Goal: Task Accomplishment & Management: Manage account settings

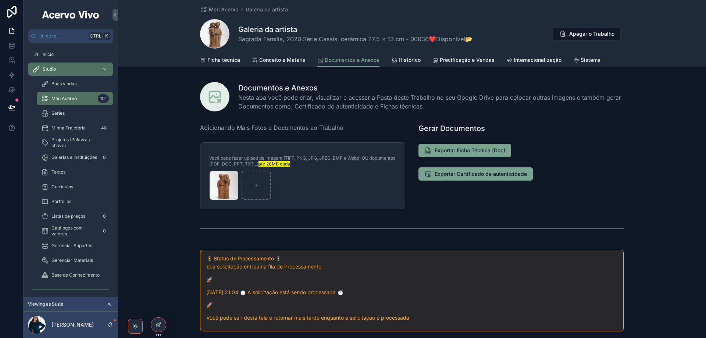
scroll to position [184, 0]
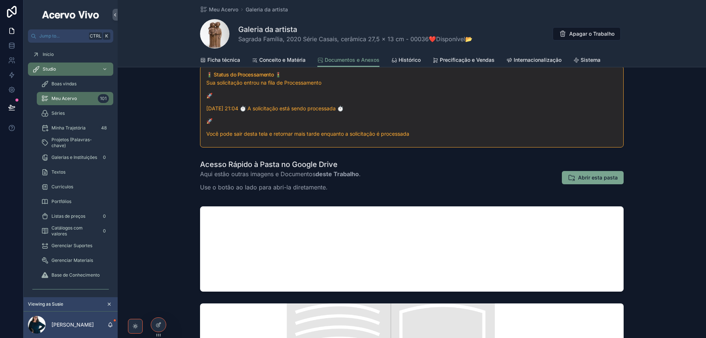
click at [217, 12] on span "Meu Acervo" at bounding box center [223, 9] width 29 height 7
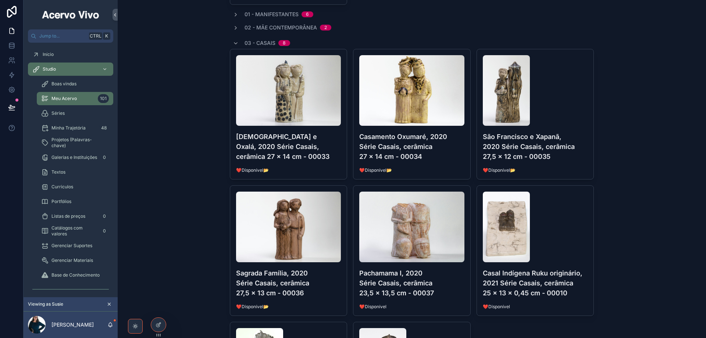
scroll to position [294, 0]
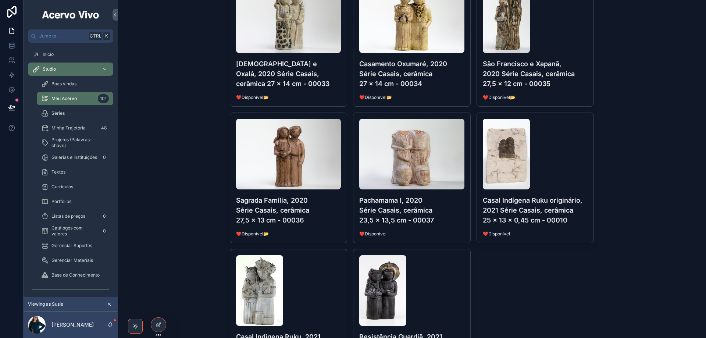
click at [438, 223] on h4 "Pachamama I, 2020 Série Casais, cerâmica 23,5 x 13,5 cm - 00037" at bounding box center [411, 210] width 105 height 30
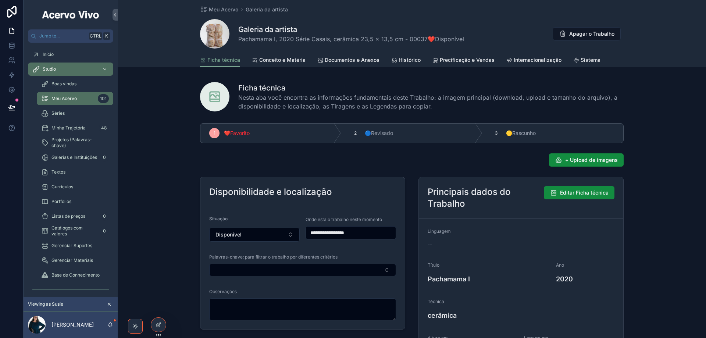
click at [593, 161] on span "+ Upload de imagens" at bounding box center [591, 159] width 53 height 7
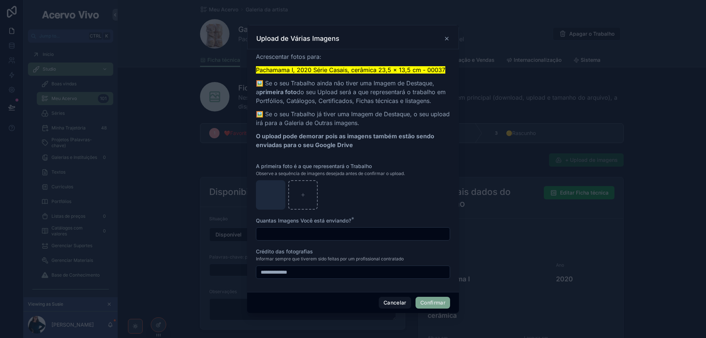
click at [431, 304] on button "Confirmar" at bounding box center [432, 303] width 35 height 12
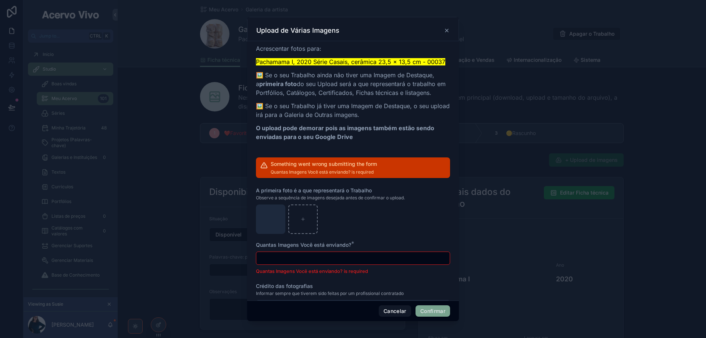
click at [311, 260] on input "text" at bounding box center [352, 258] width 193 height 10
type input "*"
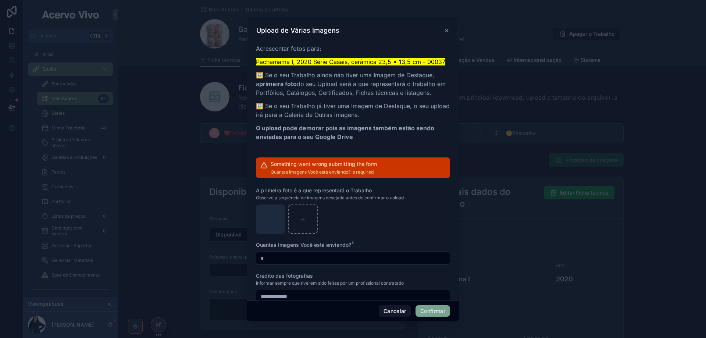
click at [432, 313] on button "Confirmar" at bounding box center [432, 311] width 35 height 12
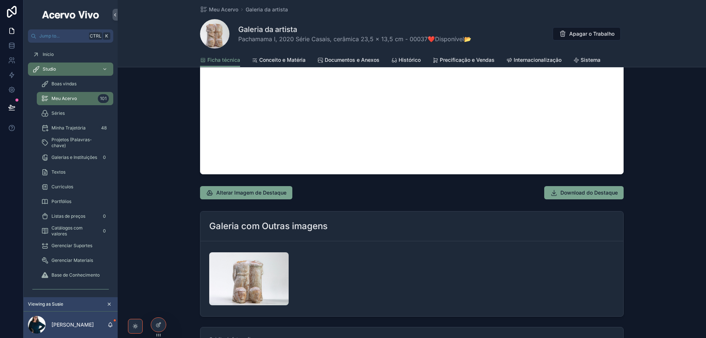
scroll to position [772, 0]
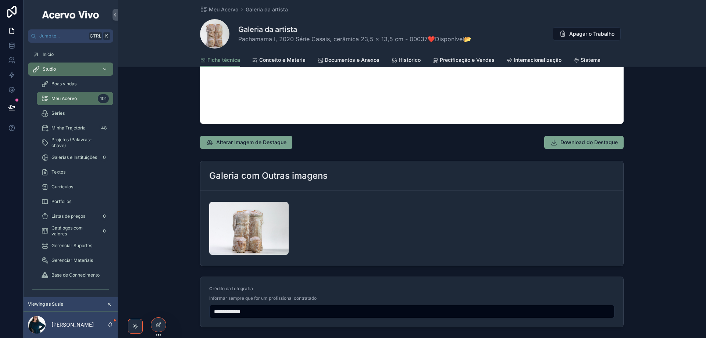
click at [352, 58] on span "Documentos e Anexos" at bounding box center [352, 59] width 55 height 7
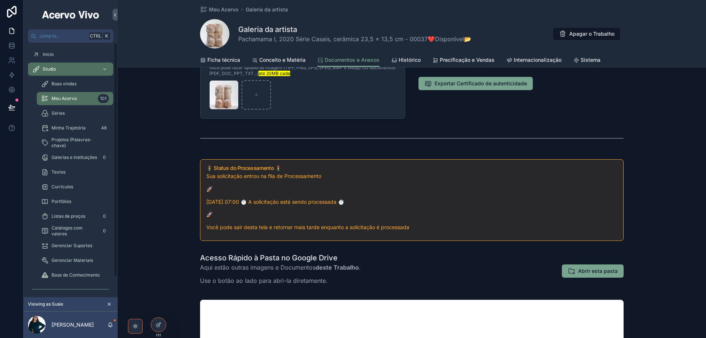
scroll to position [37, 0]
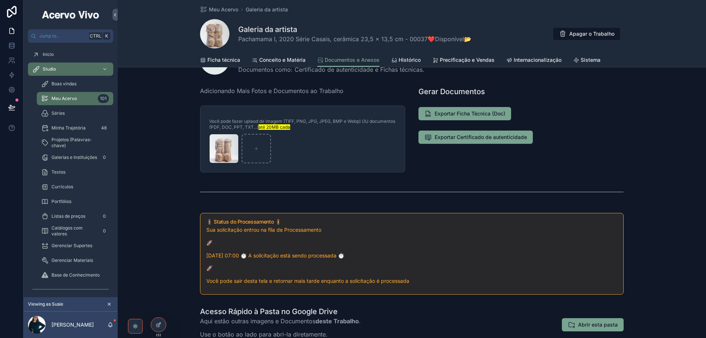
click at [219, 62] on span "Ficha técnica" at bounding box center [223, 59] width 33 height 7
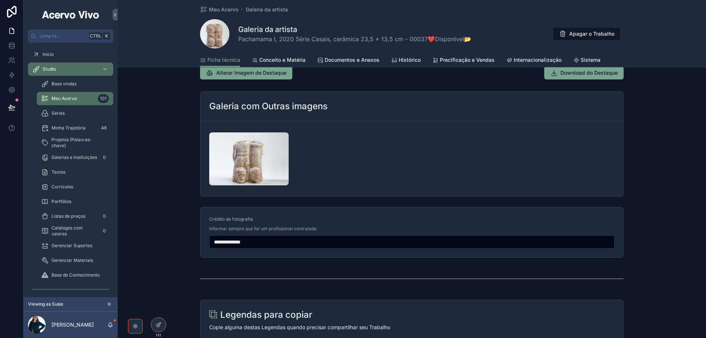
scroll to position [809, 0]
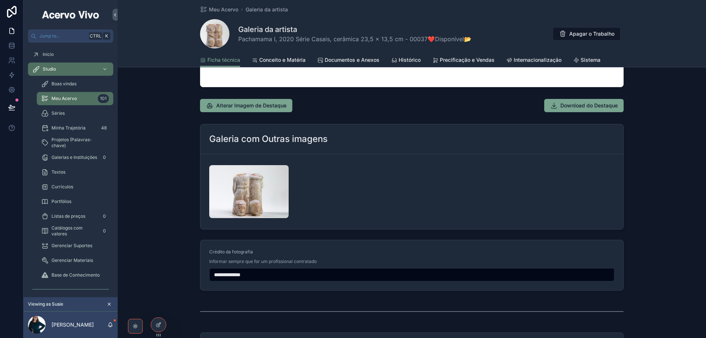
click at [220, 9] on span "Meu Acervo" at bounding box center [223, 9] width 29 height 7
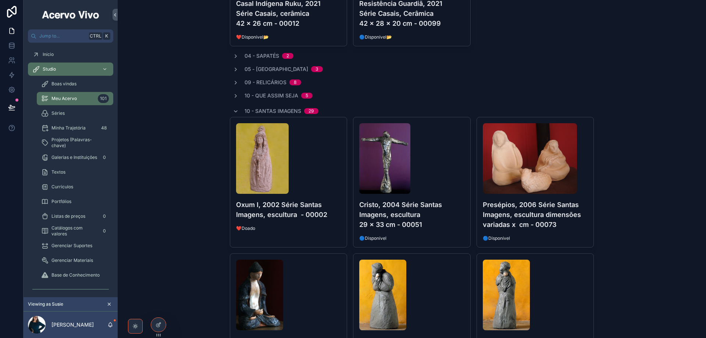
scroll to position [625, 0]
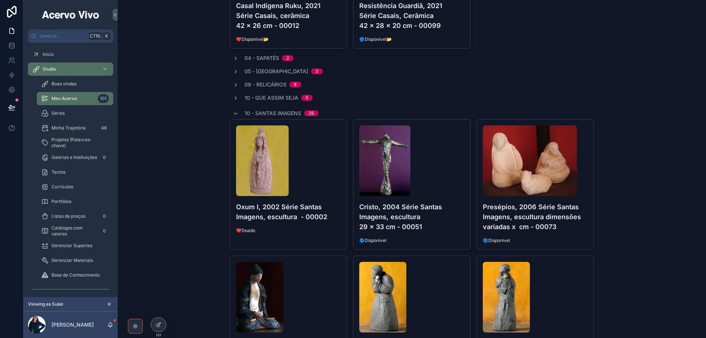
click at [233, 71] on icon "scrollable content" at bounding box center [236, 72] width 6 height 6
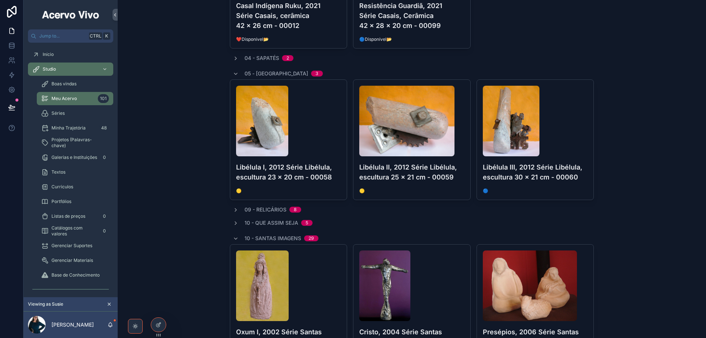
click at [299, 133] on div "scrollable content" at bounding box center [288, 121] width 105 height 71
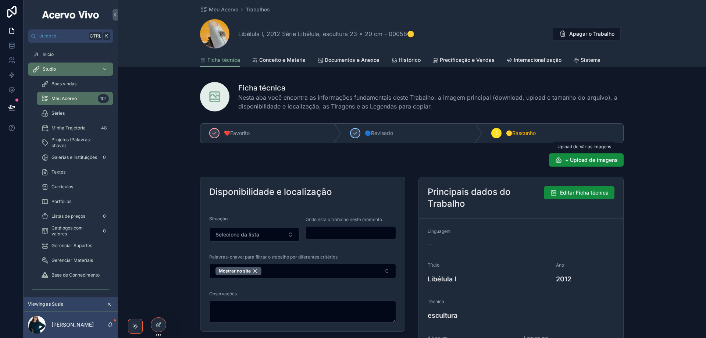
click at [606, 158] on span "+ Upload de imagens" at bounding box center [591, 159] width 53 height 7
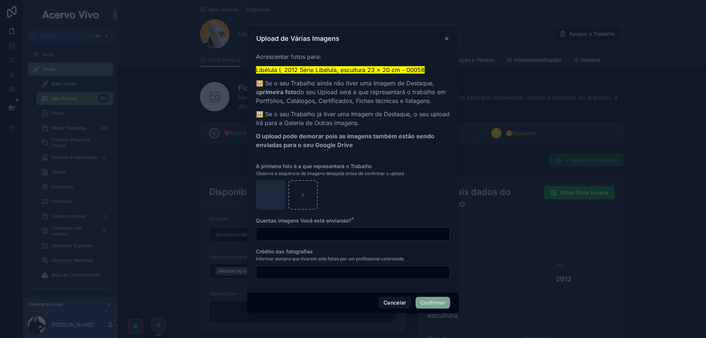
click at [347, 235] on input "text" at bounding box center [352, 234] width 193 height 10
type input "*"
click at [429, 302] on button "Confirmar" at bounding box center [432, 303] width 35 height 12
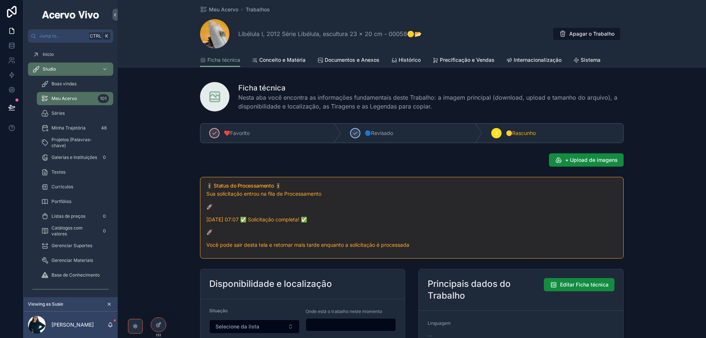
click at [361, 58] on span "Documentos e Anexos" at bounding box center [352, 59] width 55 height 7
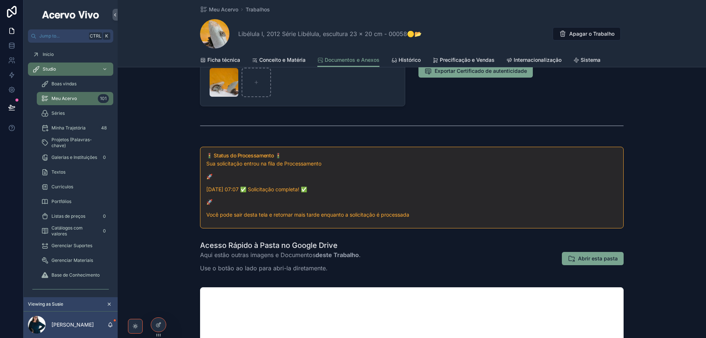
scroll to position [221, 0]
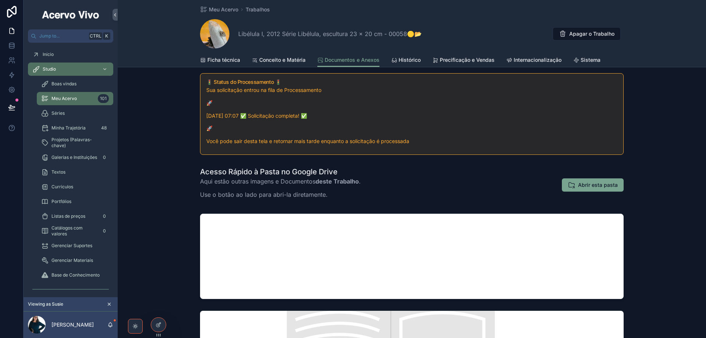
click at [216, 10] on span "Meu Acervo" at bounding box center [223, 9] width 29 height 7
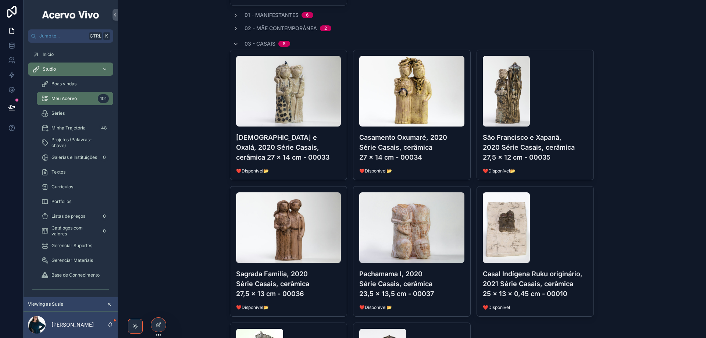
click at [233, 42] on icon "scrollable content" at bounding box center [236, 44] width 6 height 6
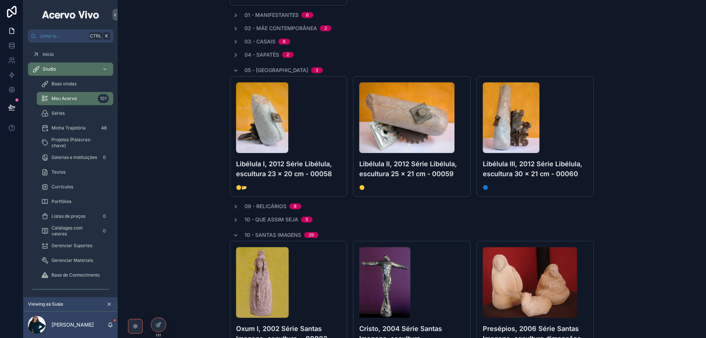
click at [422, 179] on div "Libélula II, 2012 Série Libélula, escultura 25 x 21 cm - 00059 🟡" at bounding box center [411, 136] width 117 height 120
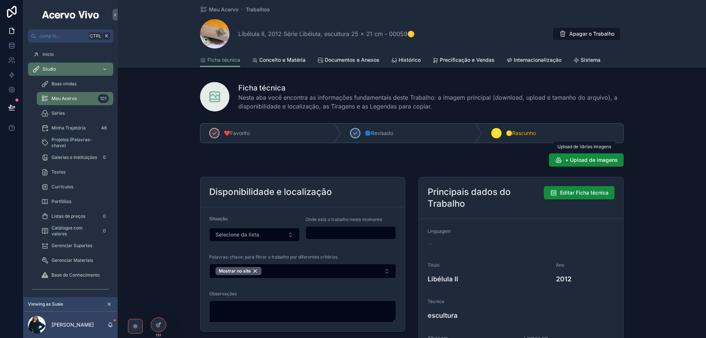
click at [595, 164] on button "+ Upload de imagens" at bounding box center [586, 159] width 75 height 13
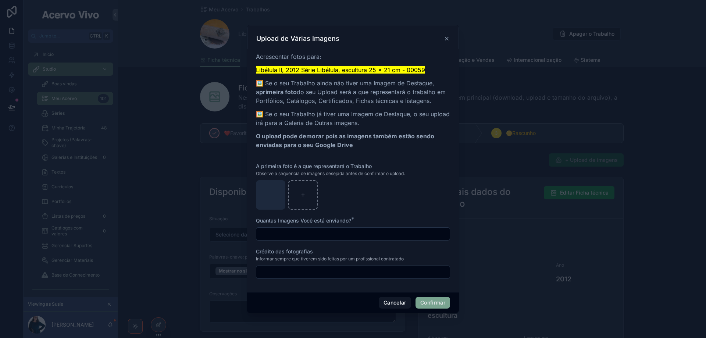
click at [424, 233] on input "text" at bounding box center [352, 234] width 193 height 10
type input "*"
click at [433, 303] on button "Confirmar" at bounding box center [432, 303] width 35 height 12
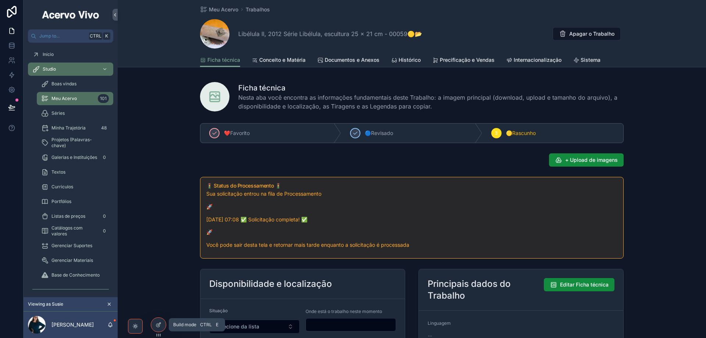
click at [160, 324] on icon at bounding box center [159, 325] width 6 height 6
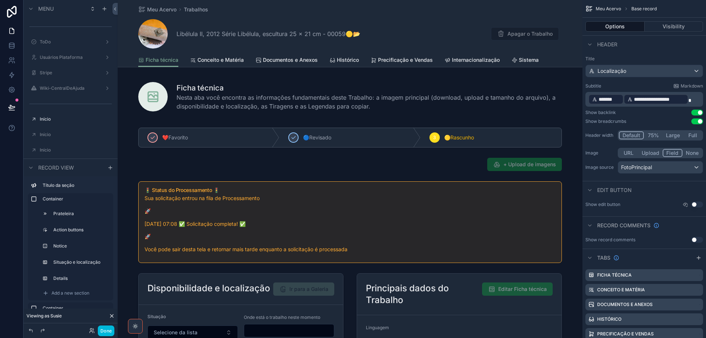
click at [411, 216] on div "scrollable content" at bounding box center [350, 314] width 465 height 388
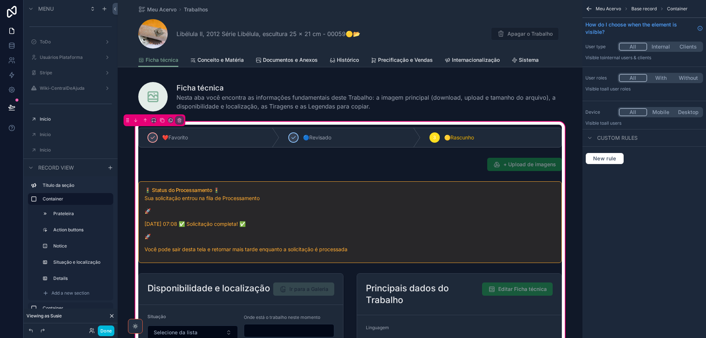
click at [450, 212] on div "scrollable content" at bounding box center [350, 222] width 432 height 88
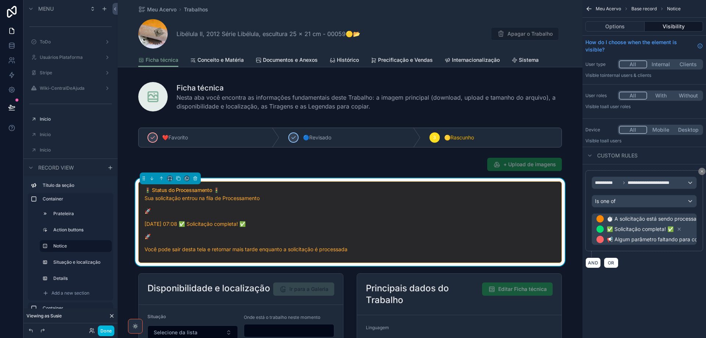
click at [609, 29] on button "Options" at bounding box center [614, 26] width 59 height 10
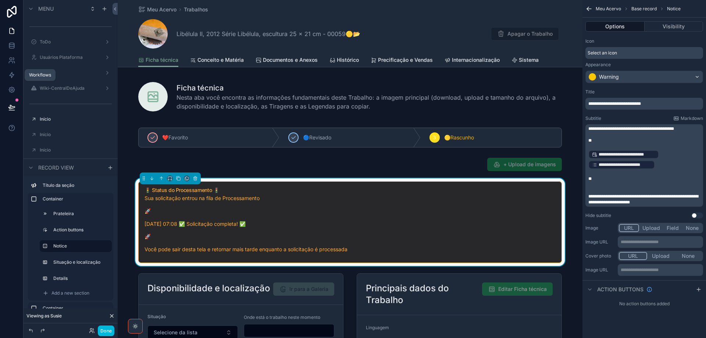
click at [11, 75] on icon at bounding box center [11, 74] width 7 height 7
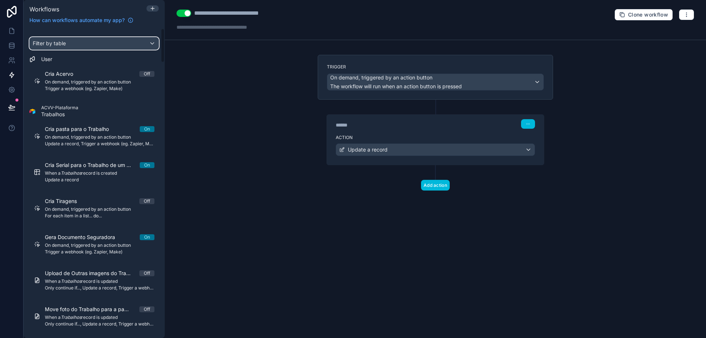
click at [57, 41] on span "Filter by table" at bounding box center [49, 43] width 33 height 6
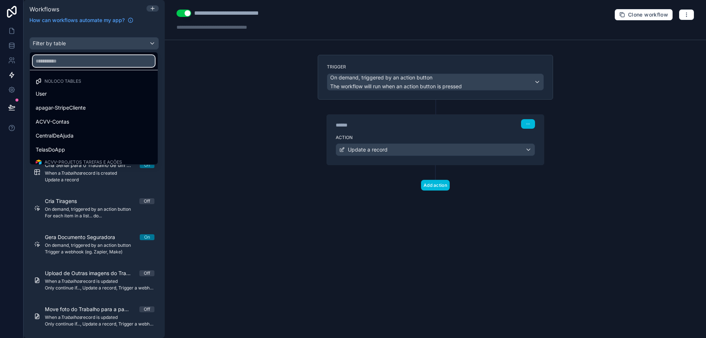
click at [62, 61] on input "text" at bounding box center [94, 61] width 122 height 12
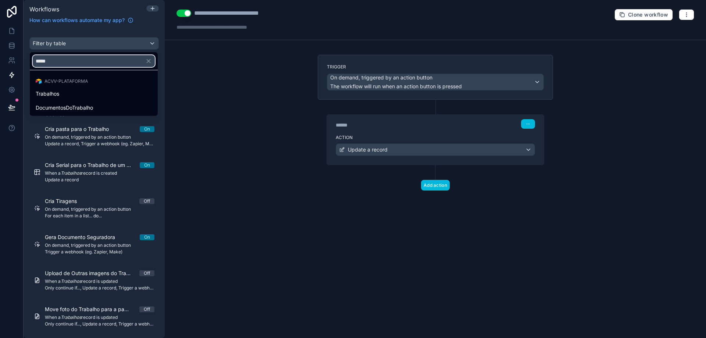
type input "*****"
click at [66, 92] on div "Trabalhos" at bounding box center [94, 93] width 116 height 9
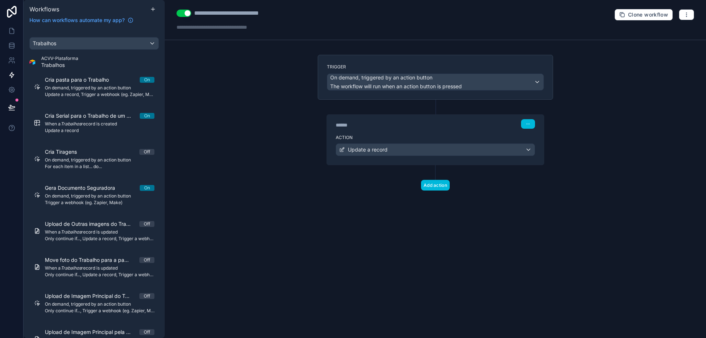
click at [154, 10] on icon at bounding box center [153, 9] width 6 height 6
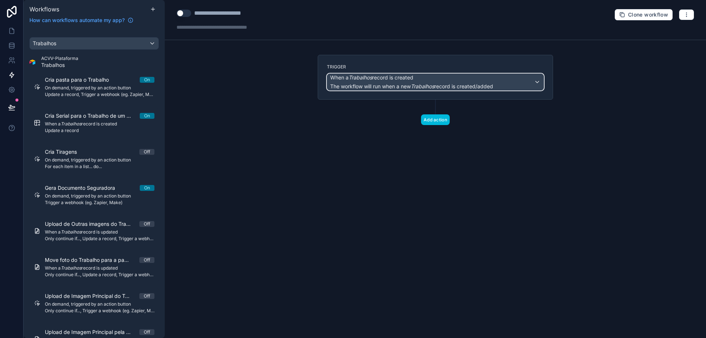
click at [372, 75] on em "Trabalhos" at bounding box center [361, 77] width 24 height 6
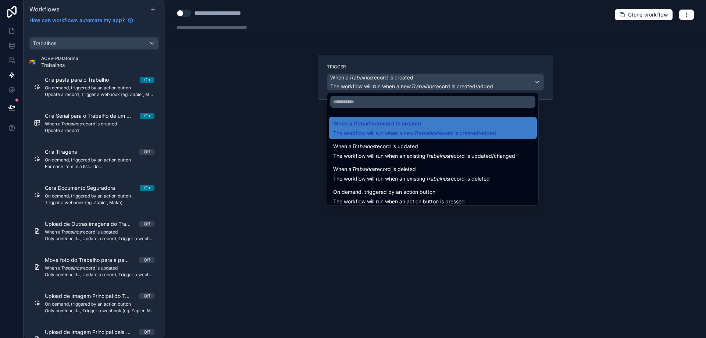
click at [374, 147] on em "Trabalhos" at bounding box center [363, 146] width 24 height 6
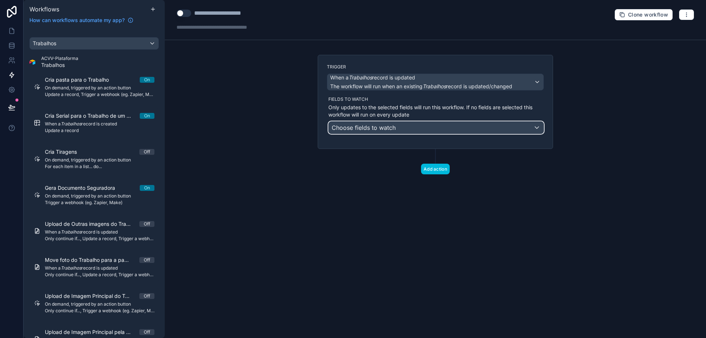
click at [375, 127] on span "Choose fields to watch" at bounding box center [364, 127] width 64 height 7
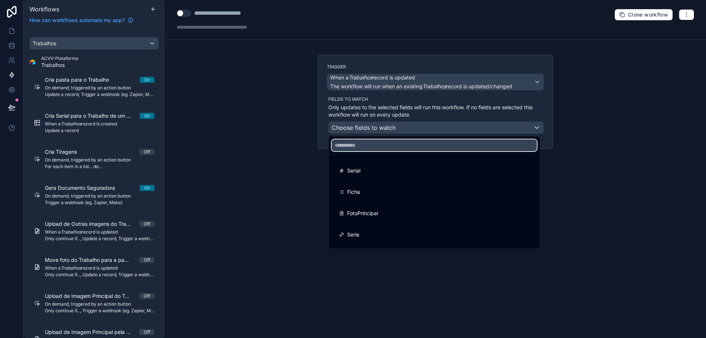
click at [365, 146] on input "text" at bounding box center [434, 145] width 205 height 12
type input "*****"
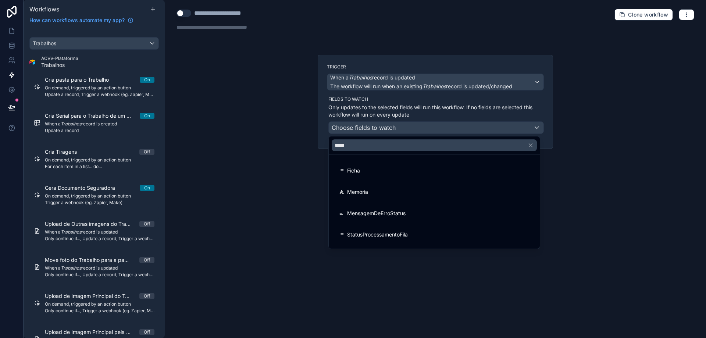
click at [434, 233] on div "StatusProcessamentoFila" at bounding box center [434, 234] width 190 height 9
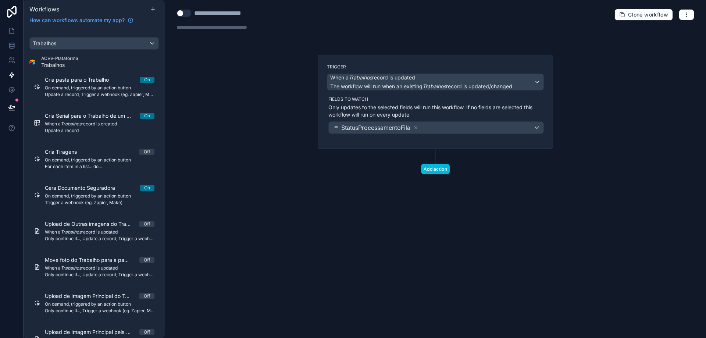
click at [440, 170] on button "Add action" at bounding box center [435, 169] width 29 height 11
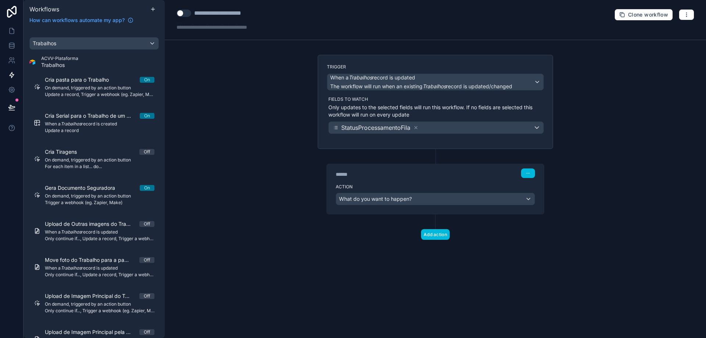
click at [530, 174] on icon "button" at bounding box center [528, 173] width 4 height 4
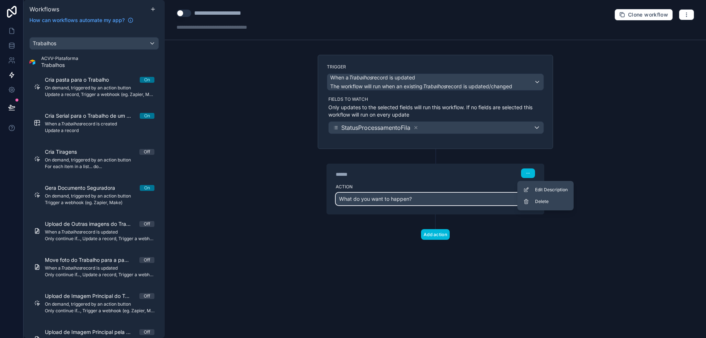
click at [444, 199] on div "What do you want to happen?" at bounding box center [435, 199] width 199 height 12
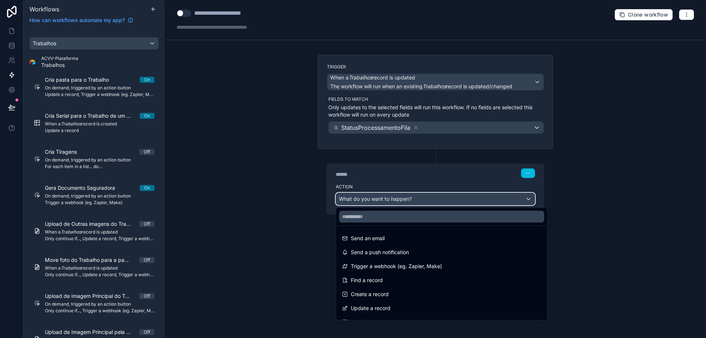
scroll to position [37, 0]
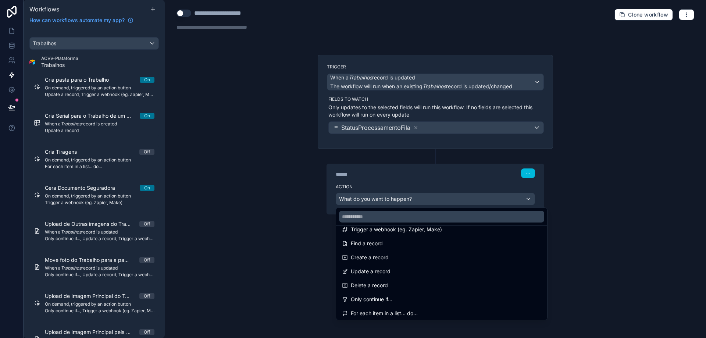
click at [379, 299] on span "Only continue if..." at bounding box center [372, 299] width 42 height 9
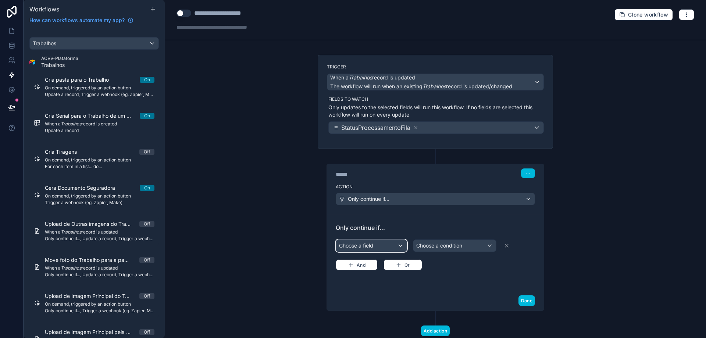
click at [379, 246] on div "Choose a field" at bounding box center [371, 246] width 71 height 12
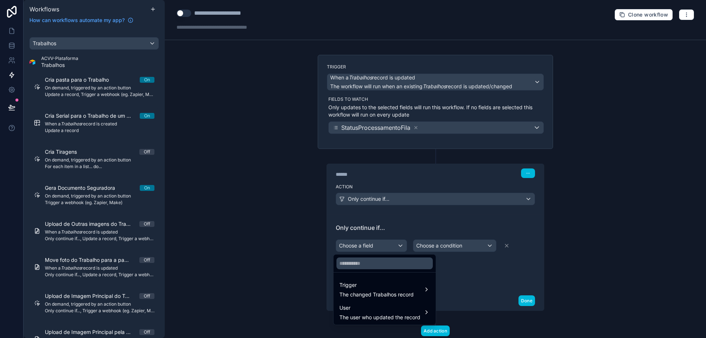
click at [379, 286] on span "Trigger" at bounding box center [376, 285] width 74 height 9
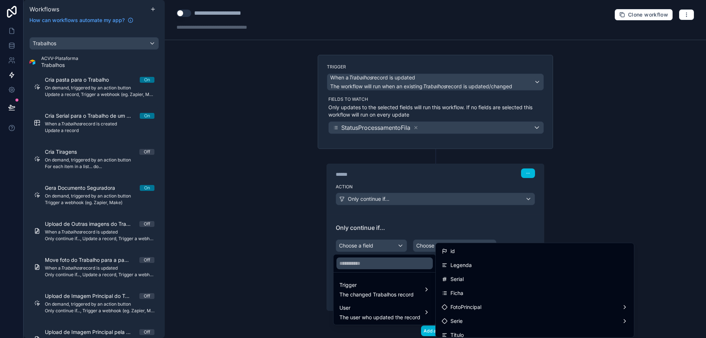
click at [445, 253] on icon at bounding box center [445, 251] width 6 height 6
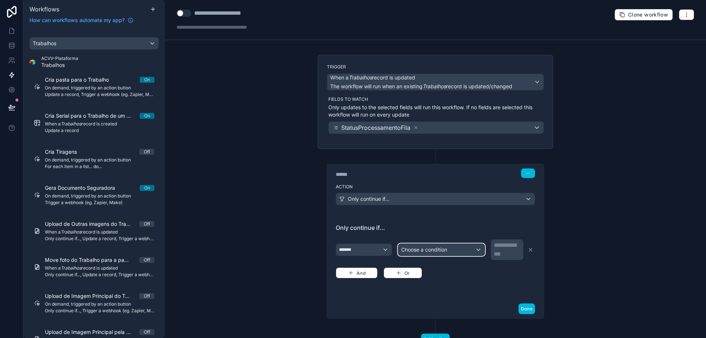
click at [424, 249] on span "Choose a condition" at bounding box center [424, 249] width 46 height 6
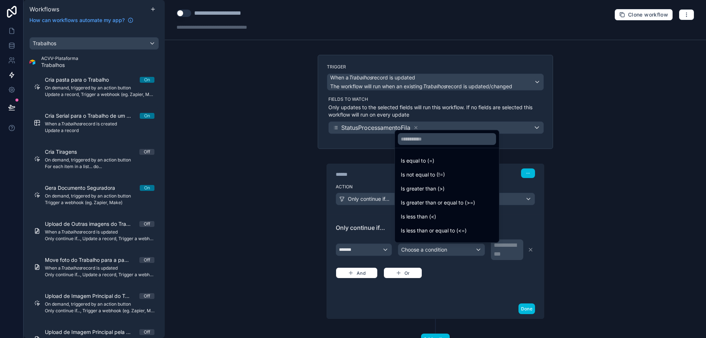
click at [353, 251] on div at bounding box center [353, 169] width 706 height 338
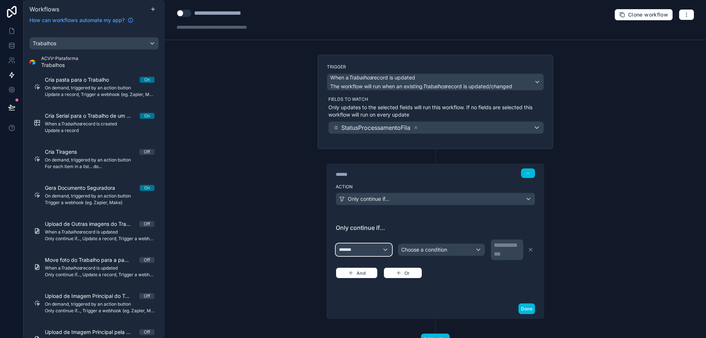
click at [353, 251] on div "*******" at bounding box center [364, 250] width 56 height 12
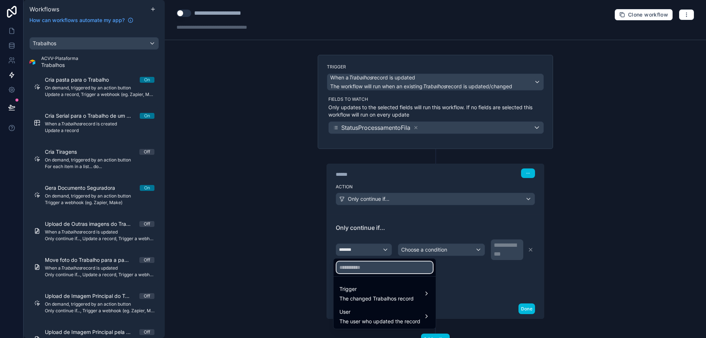
click at [357, 268] on input "text" at bounding box center [384, 267] width 96 height 12
type input "******"
click at [395, 291] on span "Trigger" at bounding box center [376, 289] width 74 height 9
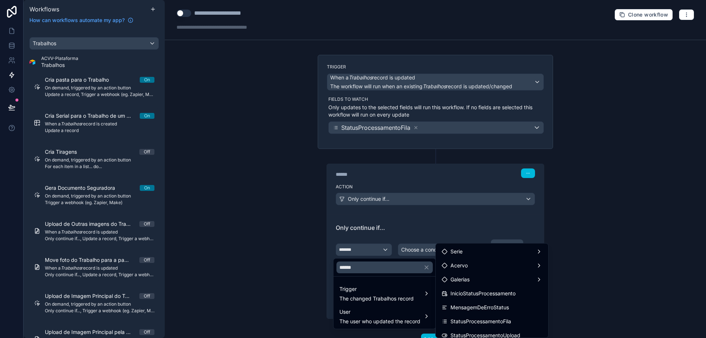
click at [490, 321] on span "StatusProcessamentoFila" at bounding box center [480, 321] width 61 height 9
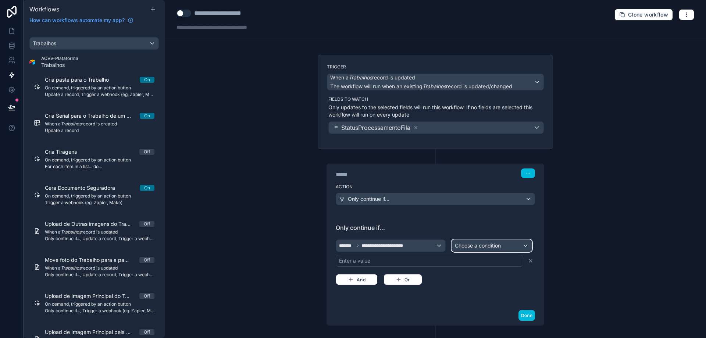
click at [470, 244] on span "Choose a condition" at bounding box center [478, 245] width 46 height 6
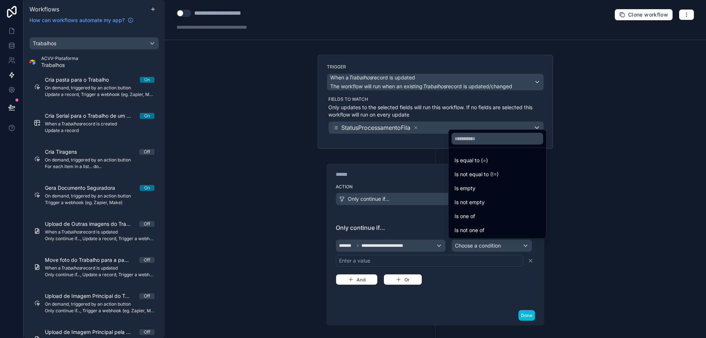
click at [477, 217] on div "Is one of" at bounding box center [497, 216] width 86 height 9
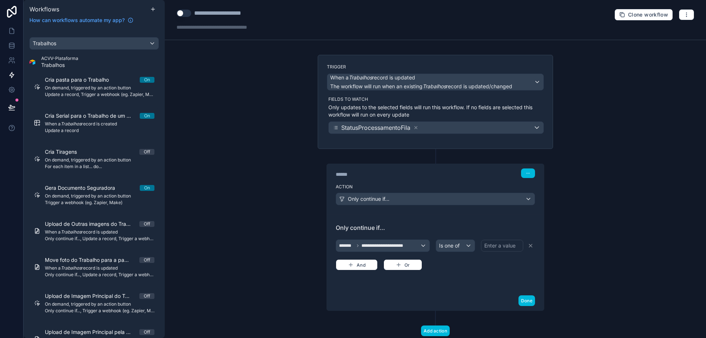
click at [498, 244] on div "Enter a value" at bounding box center [499, 245] width 31 height 7
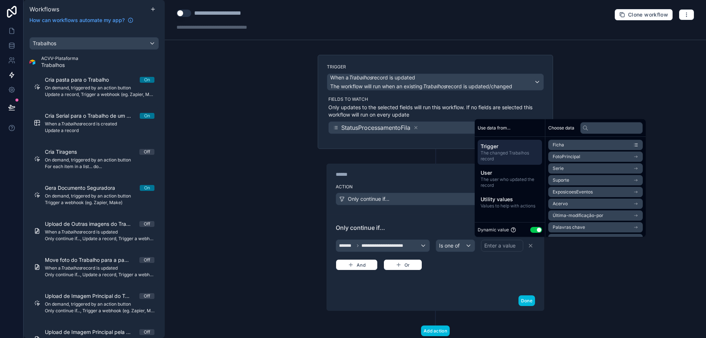
click at [533, 229] on button "Use setting" at bounding box center [536, 230] width 12 height 6
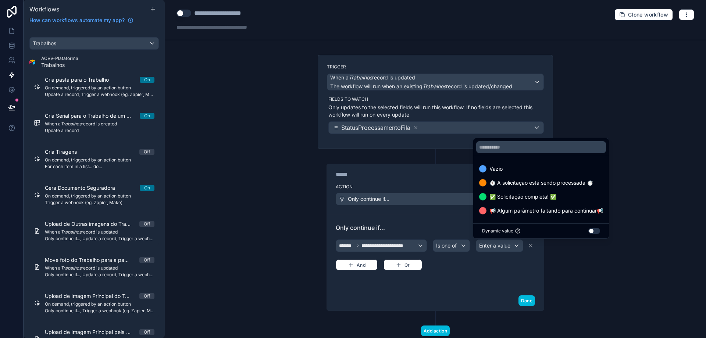
click at [530, 198] on span "✅ Solicitação completa! ✅" at bounding box center [522, 196] width 67 height 9
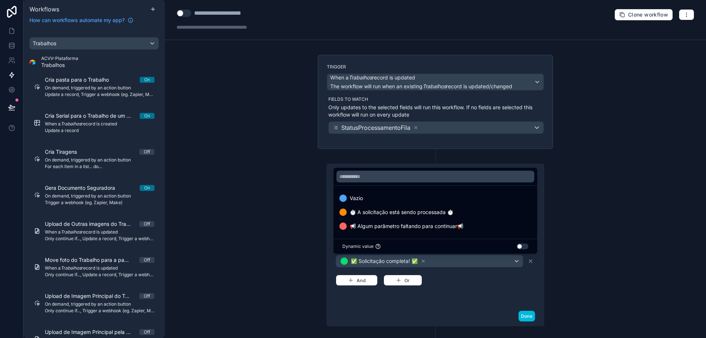
click at [525, 316] on button "Done" at bounding box center [526, 316] width 17 height 11
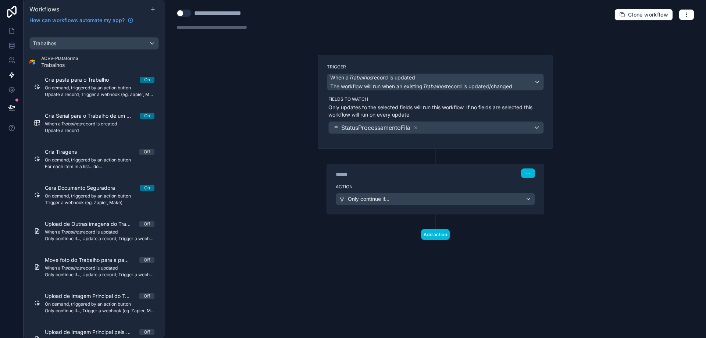
click at [443, 236] on button "Add action" at bounding box center [435, 234] width 29 height 11
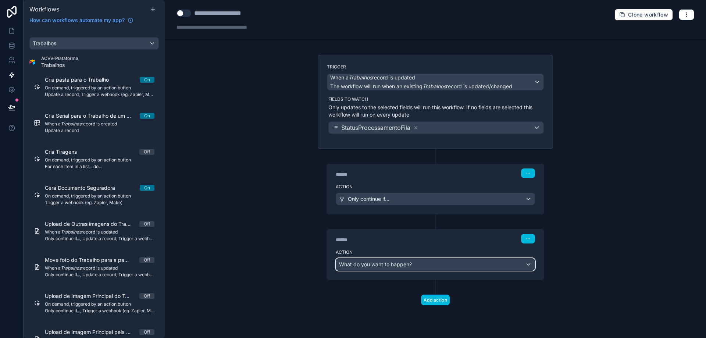
click at [429, 265] on div "What do you want to happen?" at bounding box center [435, 264] width 199 height 12
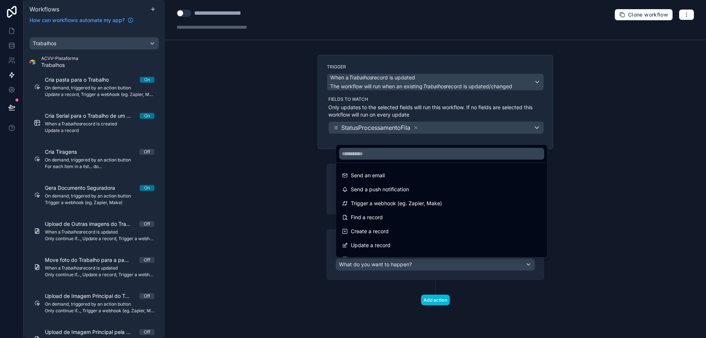
click at [426, 245] on div "Update a record" at bounding box center [441, 245] width 199 height 9
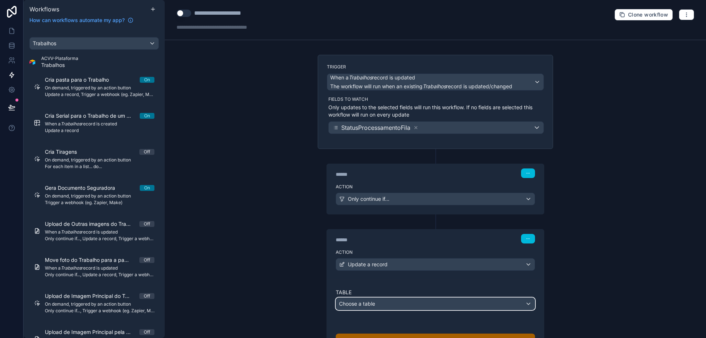
click at [418, 305] on div "Choose a table" at bounding box center [435, 304] width 199 height 12
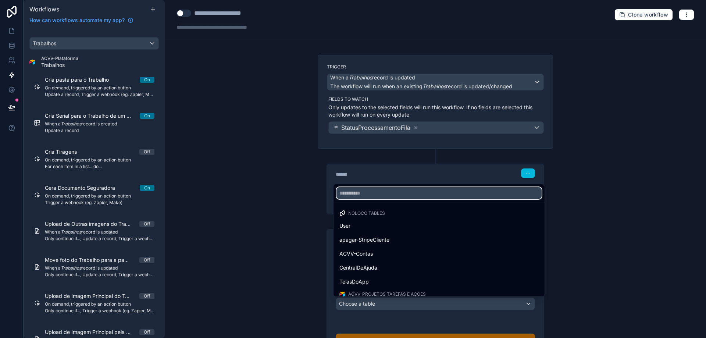
click at [398, 193] on input "text" at bounding box center [438, 193] width 205 height 12
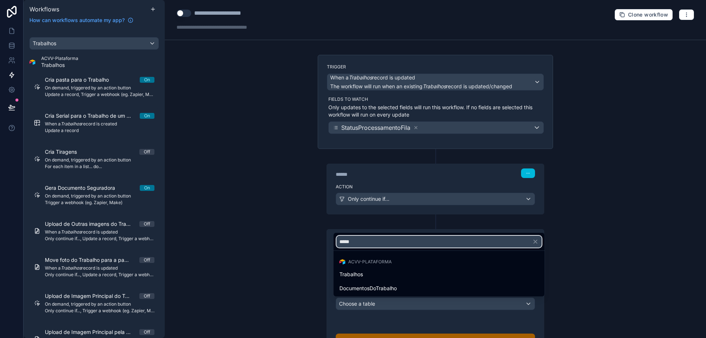
type input "*****"
click at [370, 279] on div "Trabalhos" at bounding box center [439, 274] width 208 height 13
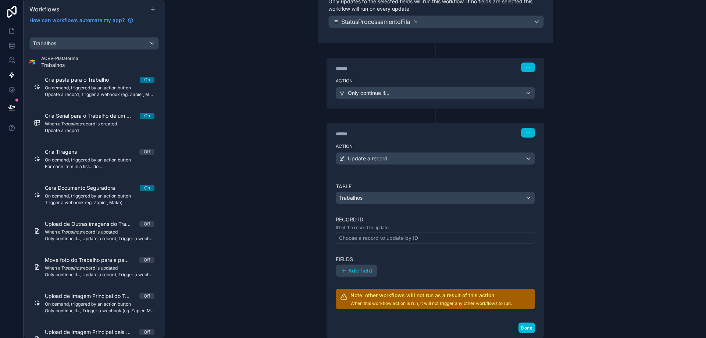
scroll to position [110, 0]
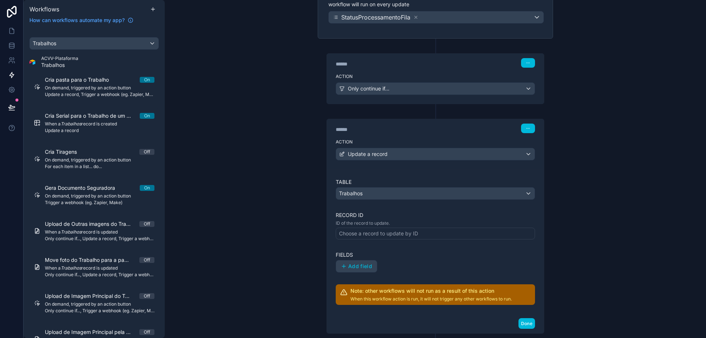
click at [358, 232] on div "Choose a record to update by ID" at bounding box center [378, 233] width 79 height 7
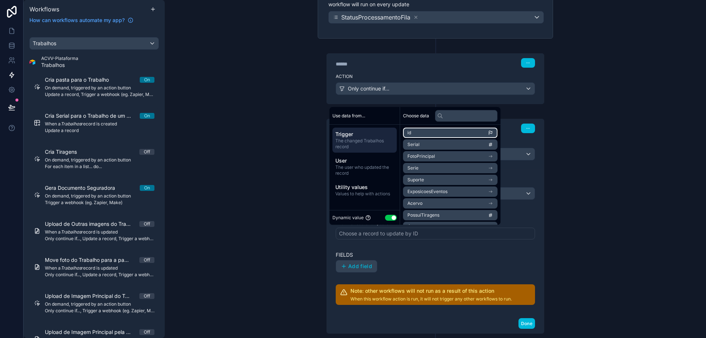
click at [419, 133] on li "id" at bounding box center [450, 133] width 94 height 10
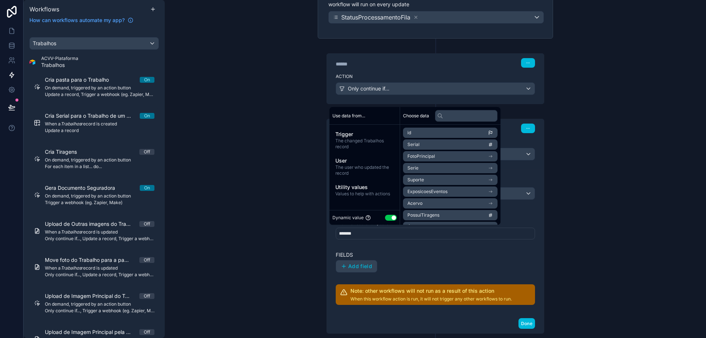
click at [357, 264] on span "Add field" at bounding box center [360, 266] width 24 height 7
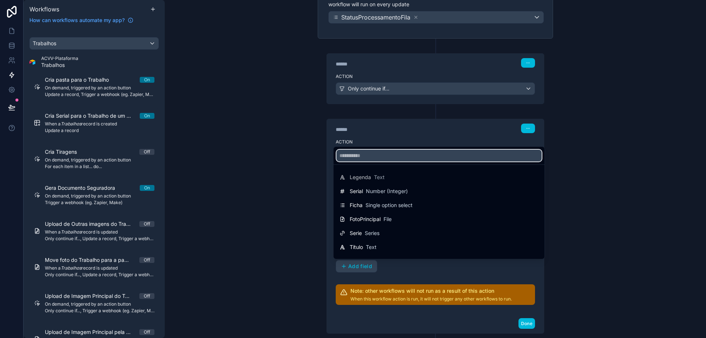
click at [368, 155] on input "text" at bounding box center [438, 156] width 205 height 12
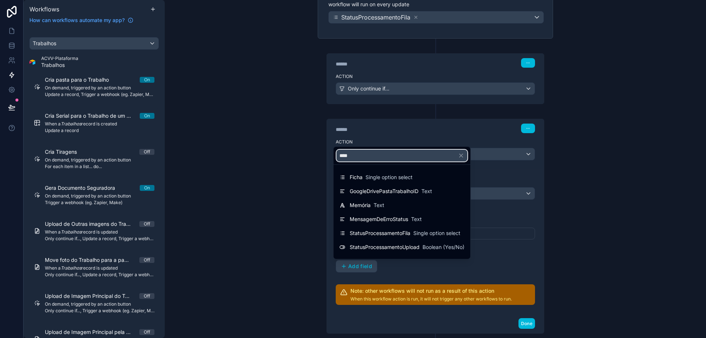
type input "****"
click at [371, 234] on span "StatusProcessamentoFila" at bounding box center [380, 232] width 61 height 7
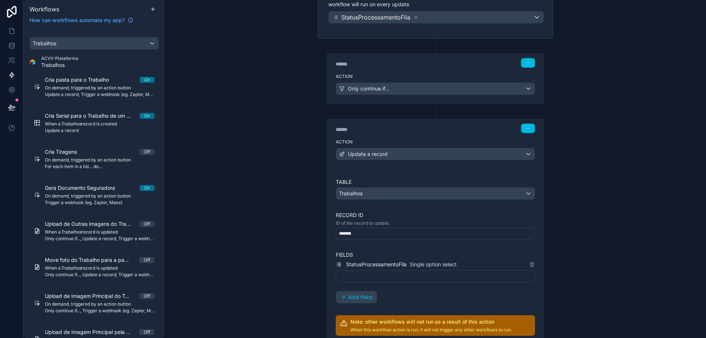
click at [384, 274] on div at bounding box center [435, 276] width 199 height 12
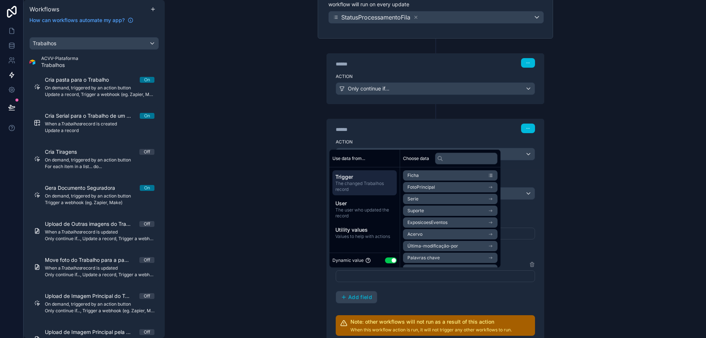
click at [389, 260] on button "Use setting" at bounding box center [391, 260] width 12 height 6
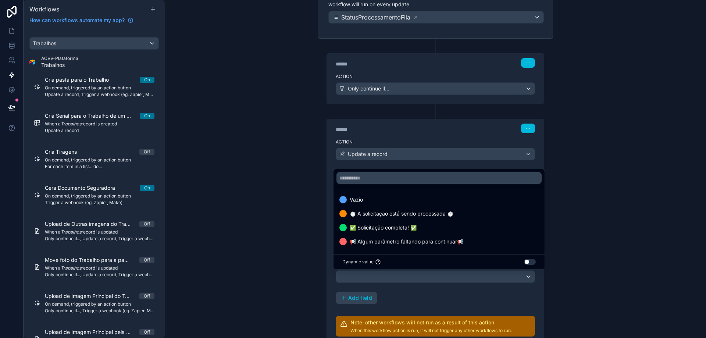
click at [399, 200] on div "Vazio" at bounding box center [438, 199] width 199 height 9
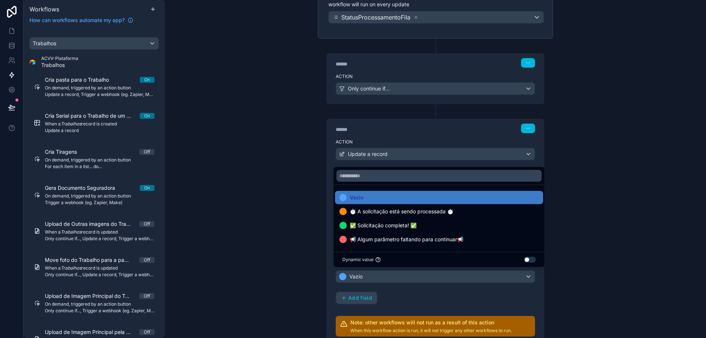
scroll to position [184, 0]
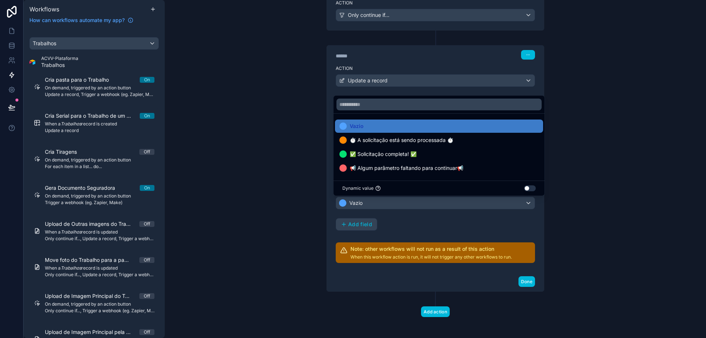
click at [525, 279] on button "Done" at bounding box center [526, 281] width 17 height 11
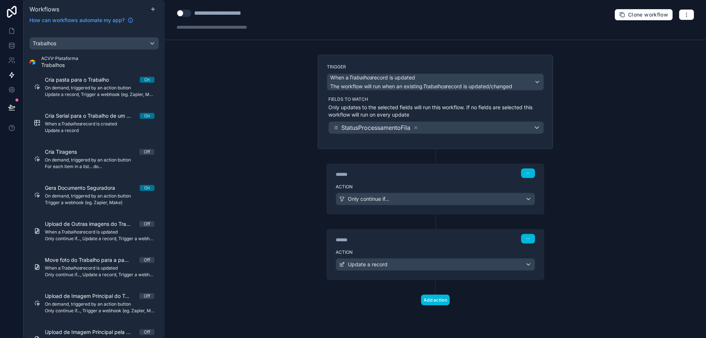
scroll to position [0, 0]
click at [196, 12] on div "**********" at bounding box center [228, 13] width 69 height 9
click at [192, 14] on div "**********" at bounding box center [231, 13] width 111 height 9
click at [188, 13] on button "Use setting" at bounding box center [183, 13] width 15 height 7
click at [282, 15] on div "**********" at bounding box center [240, 13] width 93 height 9
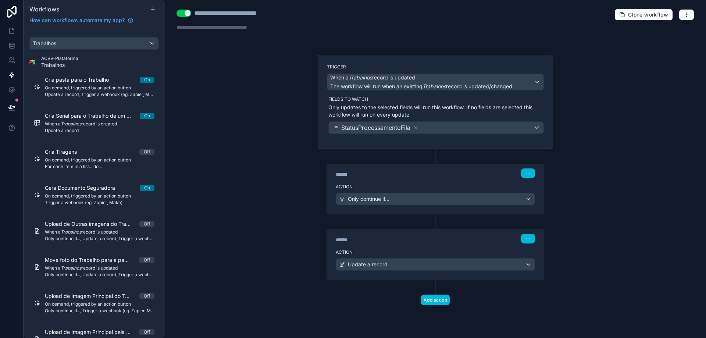
type div "**********"
click at [12, 34] on icon at bounding box center [12, 31] width 4 height 6
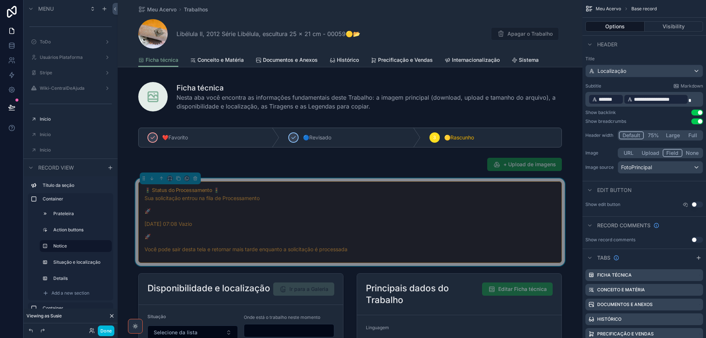
click at [109, 331] on button "Done" at bounding box center [106, 330] width 17 height 11
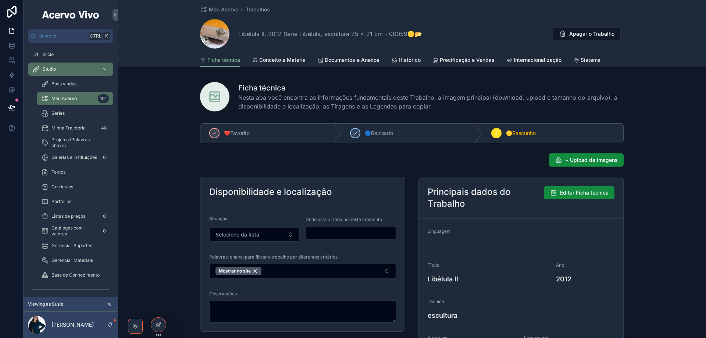
drag, startPoint x: 218, startPoint y: 12, endPoint x: 186, endPoint y: 28, distance: 35.4
click at [217, 12] on span "Meu Acervo" at bounding box center [223, 9] width 29 height 7
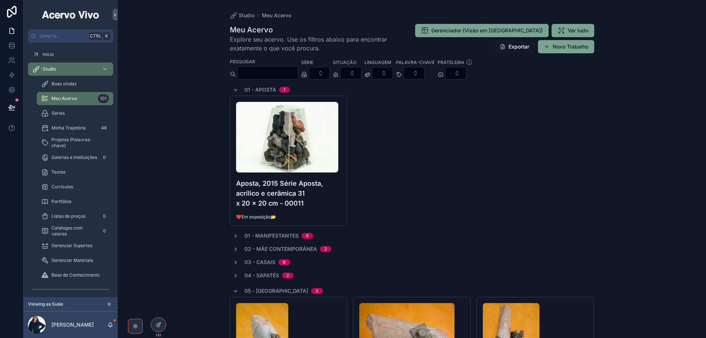
click at [563, 325] on div "scrollable content" at bounding box center [535, 338] width 105 height 71
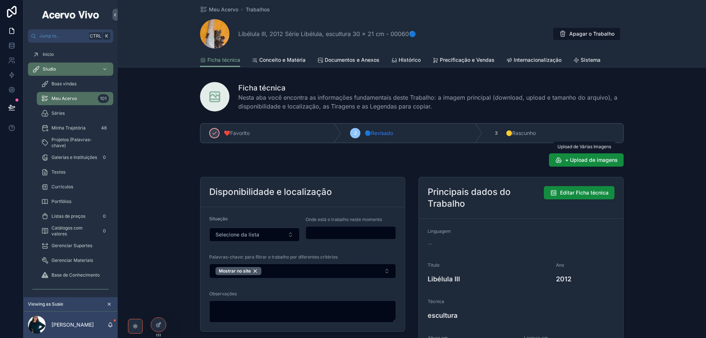
click at [588, 163] on span "+ Upload de imagens" at bounding box center [591, 159] width 53 height 7
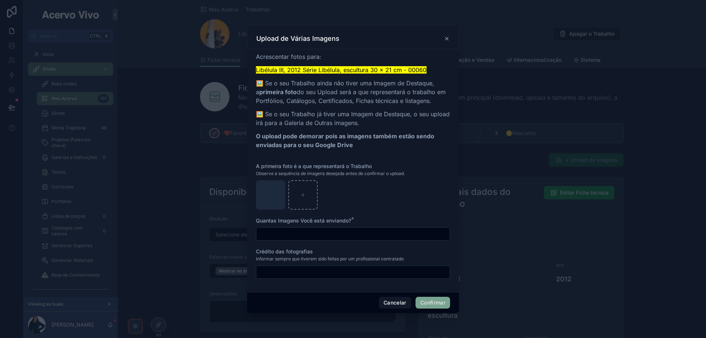
click at [388, 235] on input "text" at bounding box center [352, 234] width 193 height 10
type input "*"
click at [429, 300] on button "Confirmar" at bounding box center [432, 303] width 35 height 12
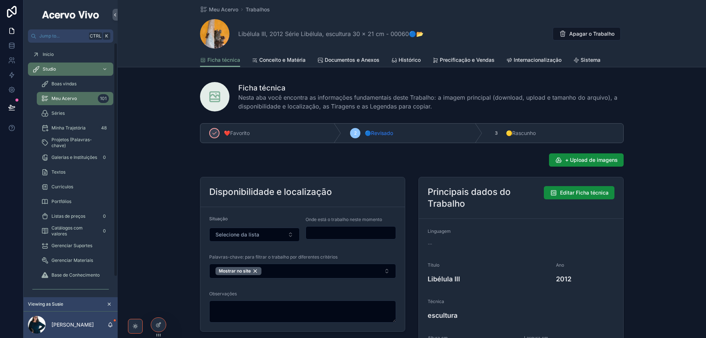
click at [216, 9] on span "Meu Acervo" at bounding box center [223, 9] width 29 height 7
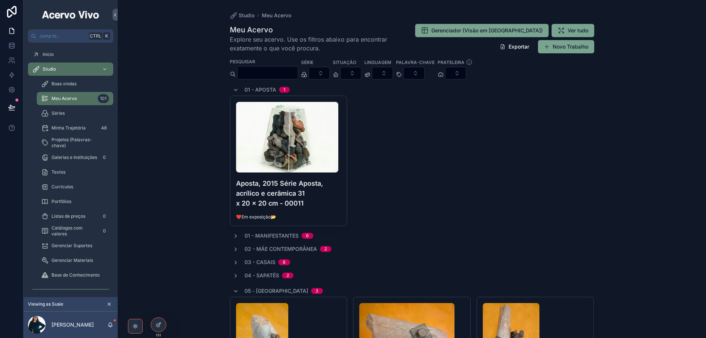
click at [233, 88] on icon "scrollable content" at bounding box center [236, 90] width 6 height 6
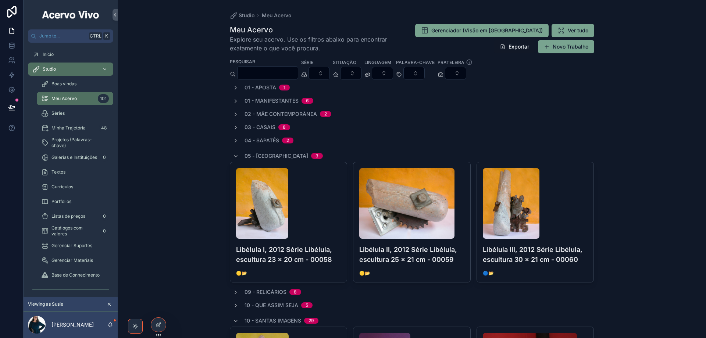
click at [233, 156] on icon "scrollable content" at bounding box center [236, 156] width 6 height 6
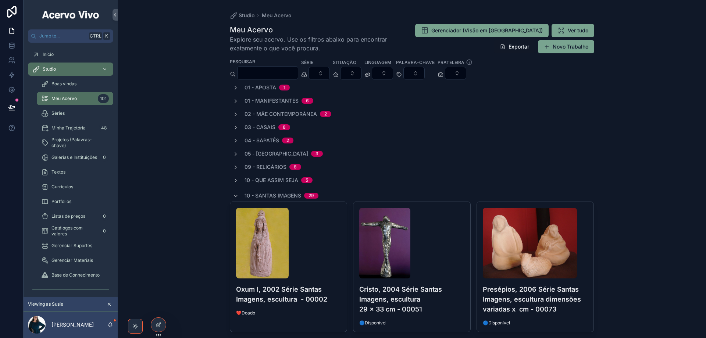
click at [233, 111] on icon "scrollable content" at bounding box center [236, 114] width 6 height 6
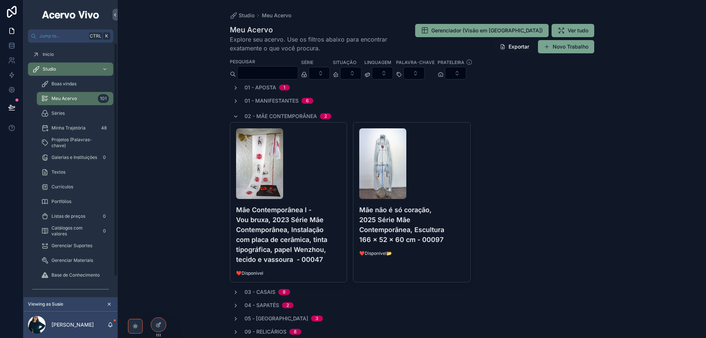
click at [334, 186] on div "scrollable content" at bounding box center [288, 163] width 105 height 71
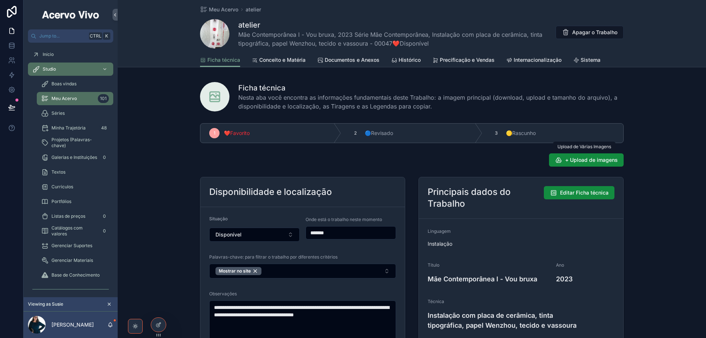
click at [584, 161] on span "+ Upload de imagens" at bounding box center [591, 159] width 53 height 7
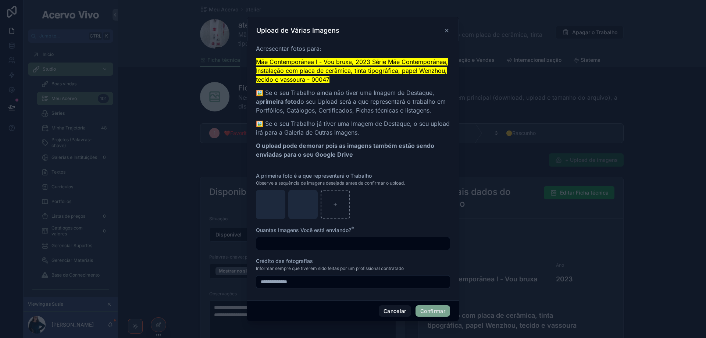
click at [296, 243] on input "text" at bounding box center [352, 243] width 193 height 10
type input "*"
click at [435, 310] on button "Confirmar" at bounding box center [432, 311] width 35 height 12
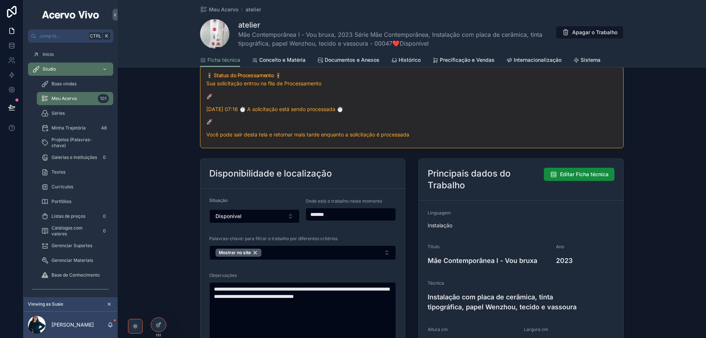
scroll to position [37, 0]
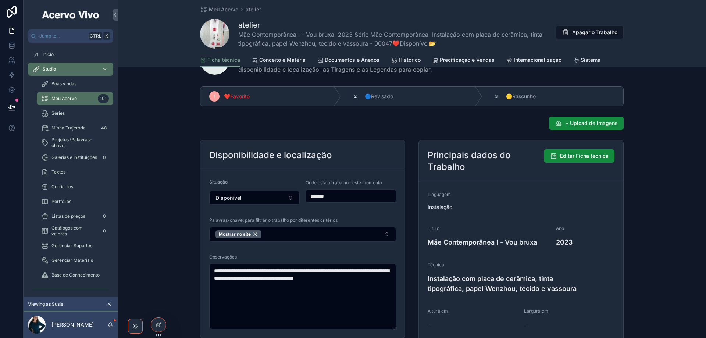
click at [347, 61] on span "Documentos e Anexos" at bounding box center [352, 59] width 55 height 7
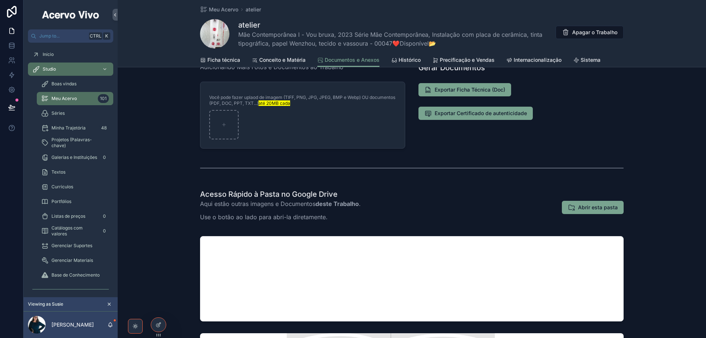
scroll to position [184, 0]
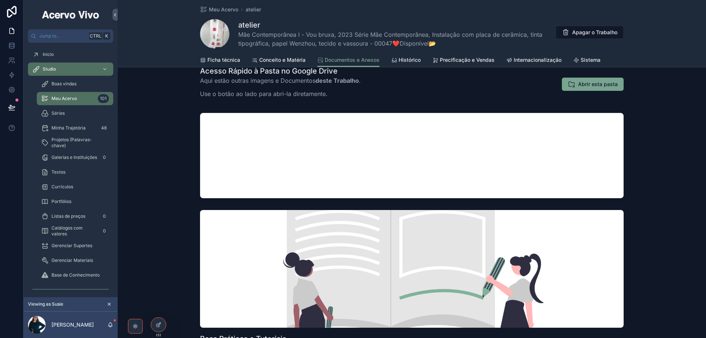
click at [590, 61] on span "Sistema" at bounding box center [591, 59] width 20 height 7
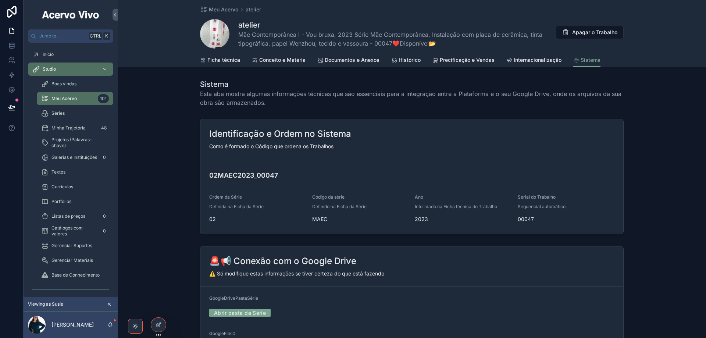
click at [254, 312] on link "Abrir pasta da Série" at bounding box center [239, 312] width 61 height 11
click at [227, 57] on span "Ficha técnica" at bounding box center [223, 59] width 33 height 7
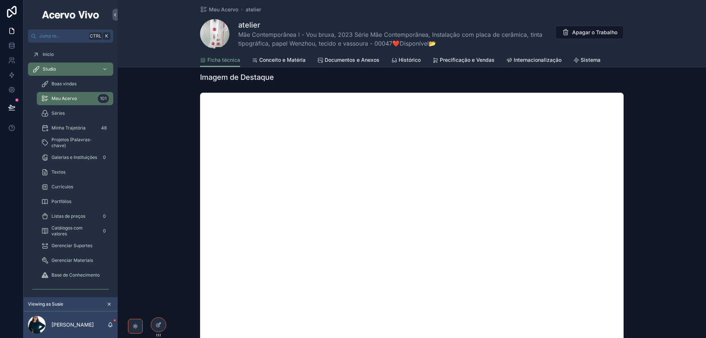
scroll to position [478, 0]
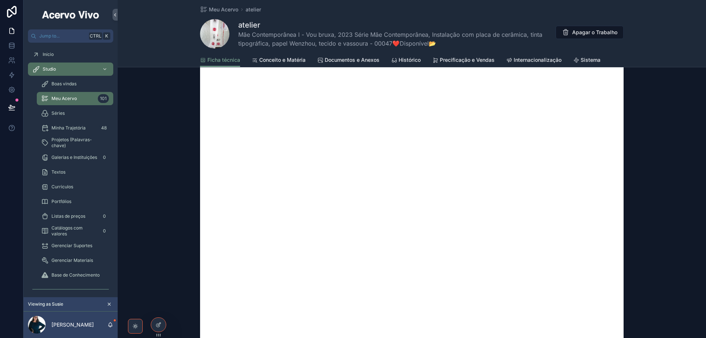
click at [583, 59] on span "Sistema" at bounding box center [591, 59] width 20 height 7
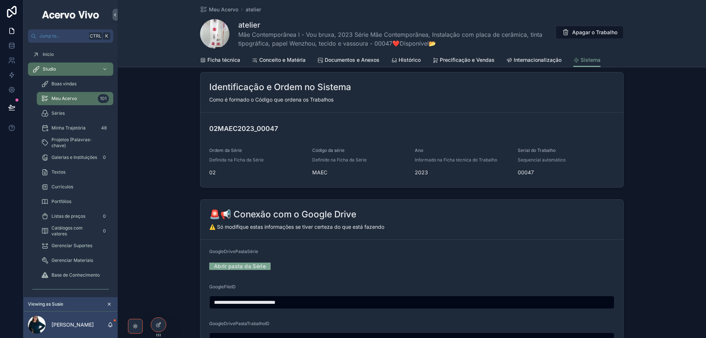
scroll to position [110, 0]
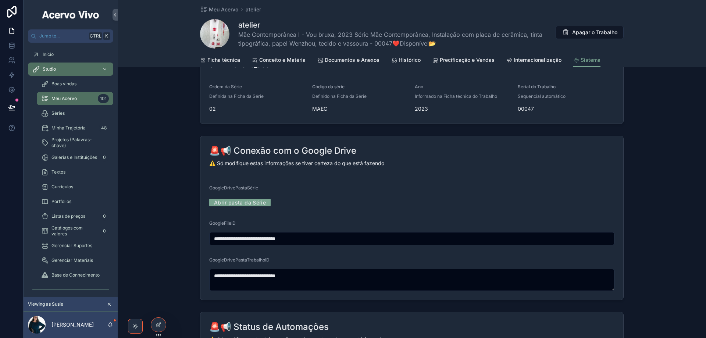
click at [275, 238] on input "**********" at bounding box center [412, 238] width 404 height 10
click at [332, 233] on div "**********" at bounding box center [411, 238] width 405 height 13
drag, startPoint x: 329, startPoint y: 238, endPoint x: 200, endPoint y: 246, distance: 129.6
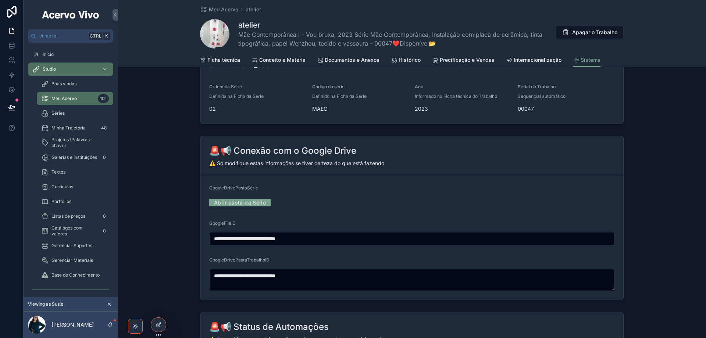
click at [200, 246] on form "**********" at bounding box center [411, 238] width 423 height 124
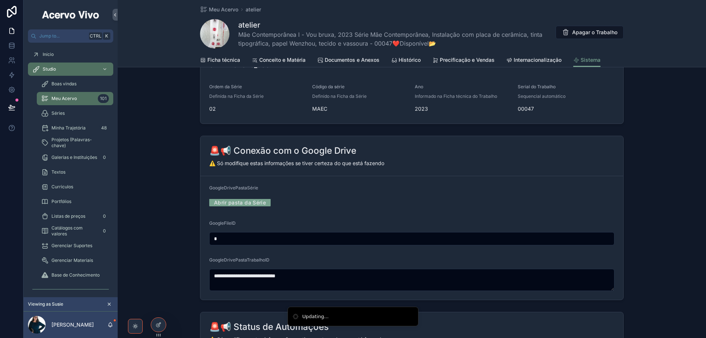
type input "**********"
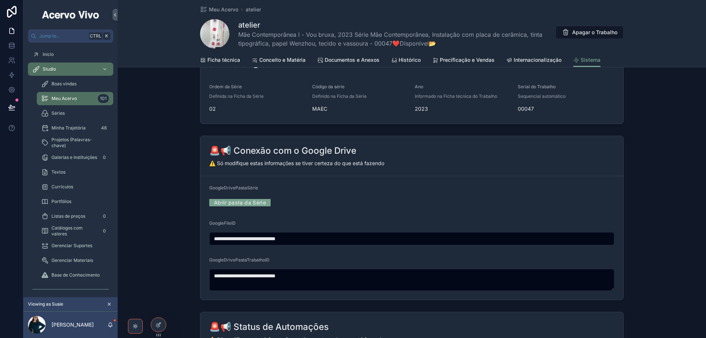
click at [345, 61] on span "Documentos e Anexos" at bounding box center [352, 59] width 55 height 7
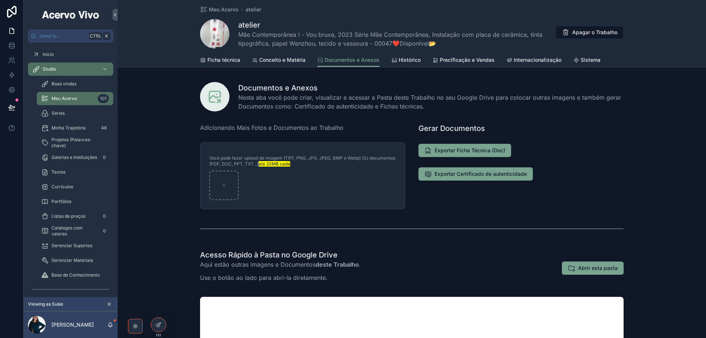
click at [224, 60] on span "Ficha técnica" at bounding box center [223, 59] width 33 height 7
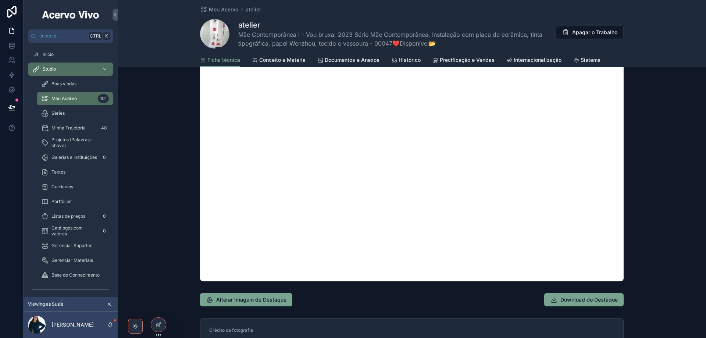
scroll to position [625, 0]
